Goal: Obtain resource: Download file/media

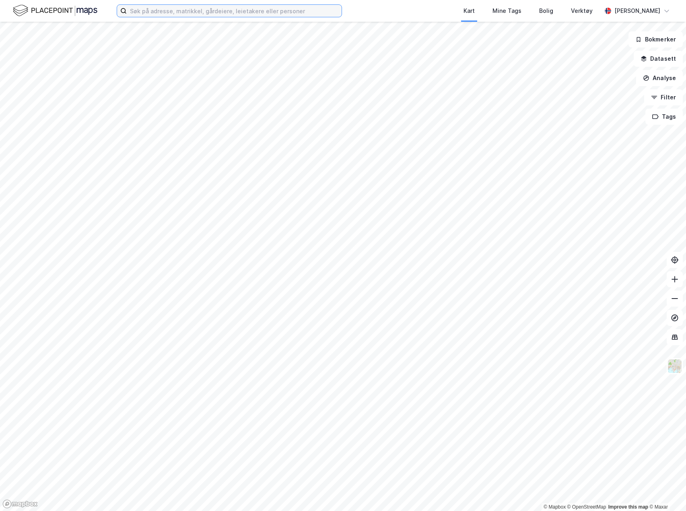
click at [259, 12] on input at bounding box center [234, 11] width 215 height 12
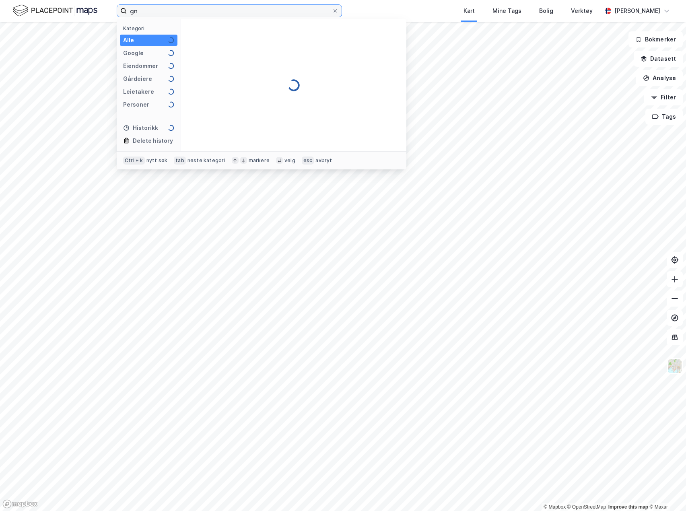
type input "g"
type input "asker, 50/105"
click at [267, 38] on span "• Eiendom • 3203-50-105-0-0" at bounding box center [294, 40] width 72 height 6
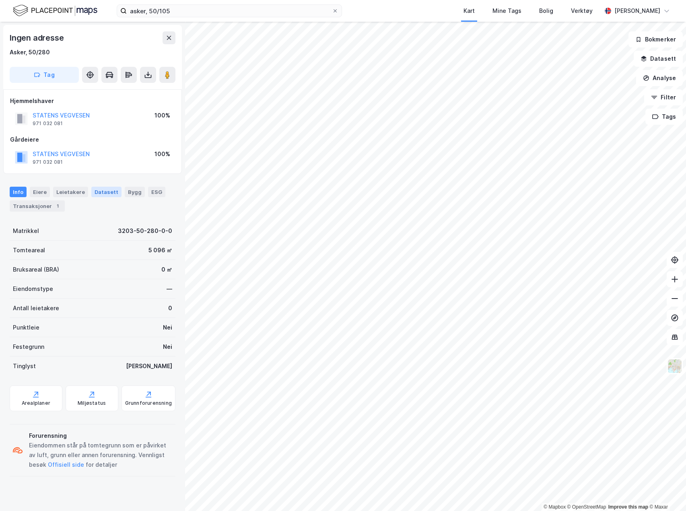
click at [108, 192] on div "Datasett" at bounding box center [106, 192] width 30 height 10
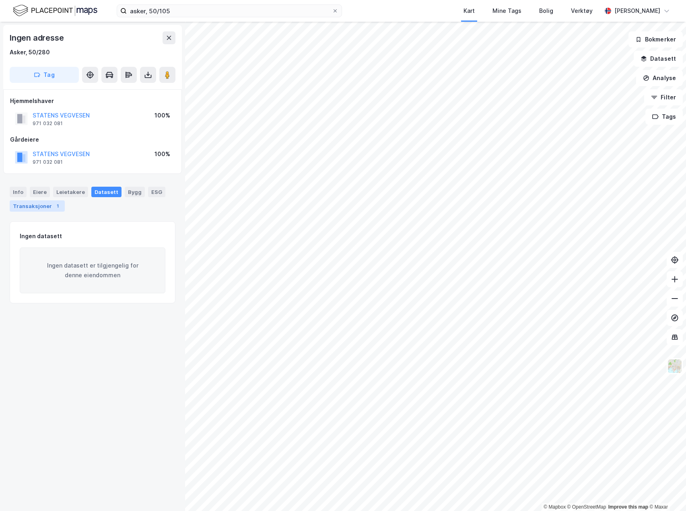
click at [37, 207] on div "Transaksjoner 1" at bounding box center [37, 205] width 55 height 11
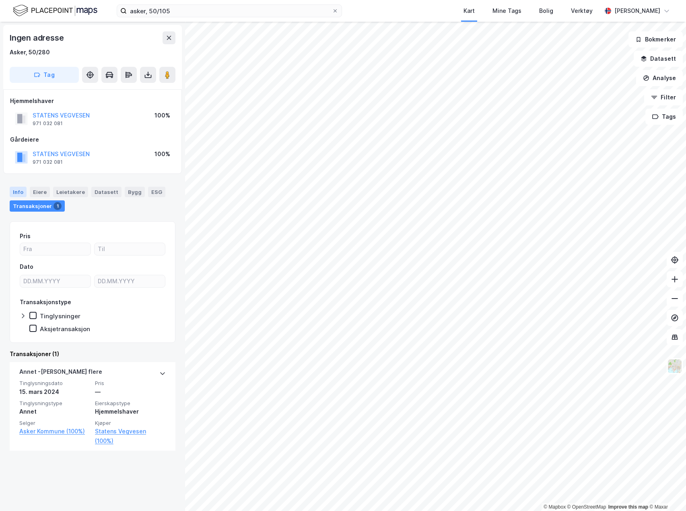
click at [19, 190] on div "Info" at bounding box center [18, 192] width 17 height 10
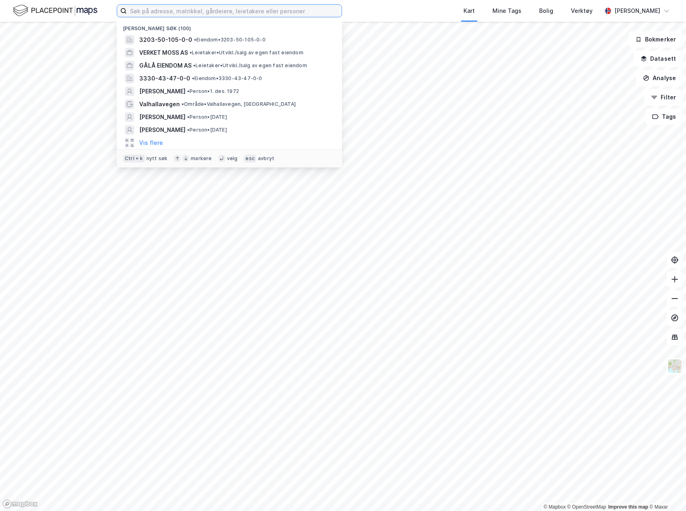
click at [222, 11] on input at bounding box center [234, 11] width 215 height 12
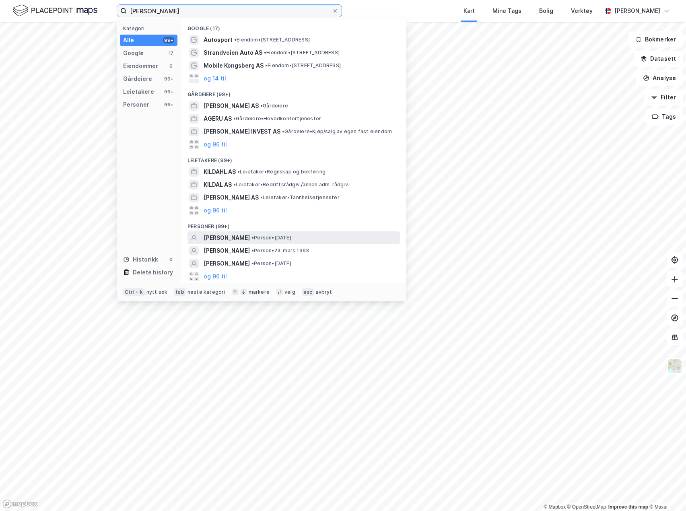
type input "[PERSON_NAME]"
click at [250, 235] on span "[PERSON_NAME]" at bounding box center [227, 238] width 46 height 10
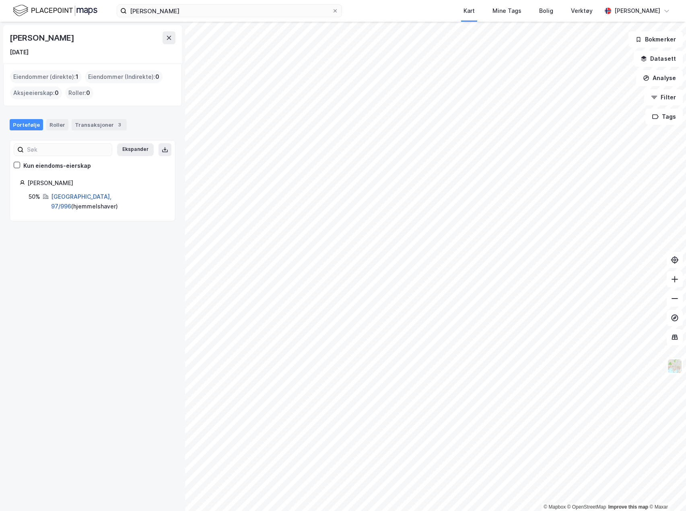
click at [75, 196] on link "[GEOGRAPHIC_DATA], 97/996" at bounding box center [81, 201] width 60 height 17
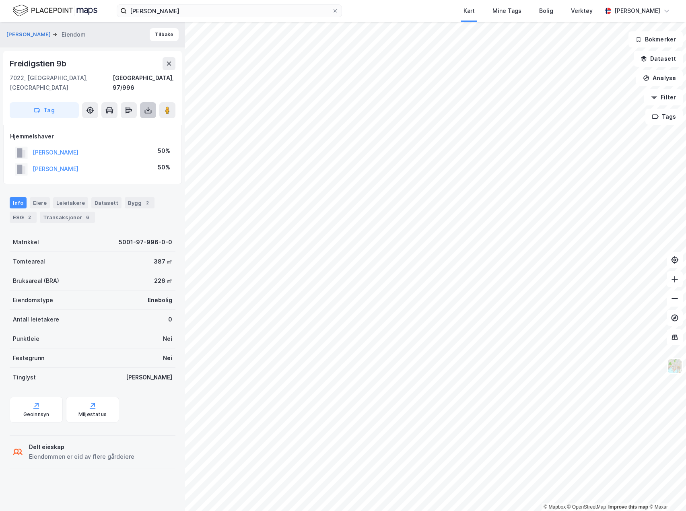
click at [153, 102] on button at bounding box center [148, 110] width 16 height 16
click at [124, 123] on div "Last ned grunnbok" at bounding box center [108, 126] width 47 height 6
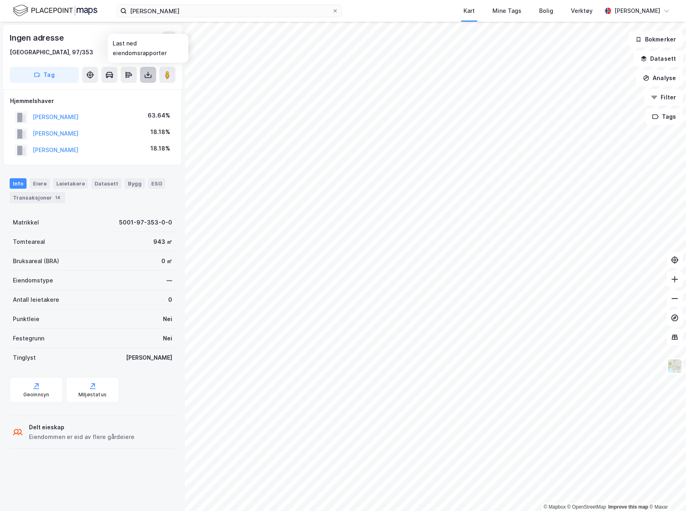
click at [148, 78] on icon at bounding box center [148, 76] width 7 height 3
click at [114, 91] on div "Last ned grunnbok" at bounding box center [108, 91] width 47 height 6
